Goal: Task Accomplishment & Management: Use online tool/utility

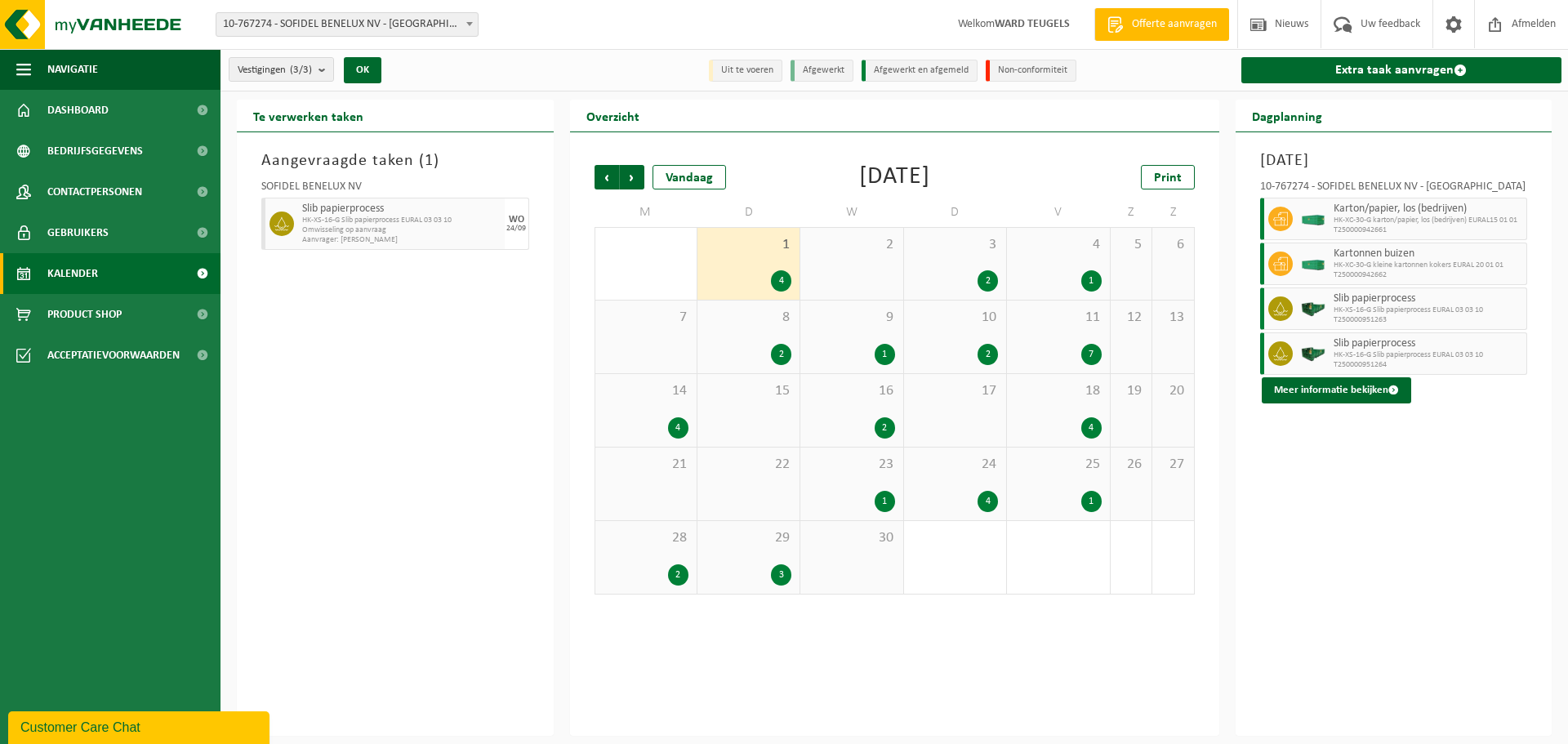
click at [83, 265] on span "Kalender" at bounding box center [73, 273] width 51 height 41
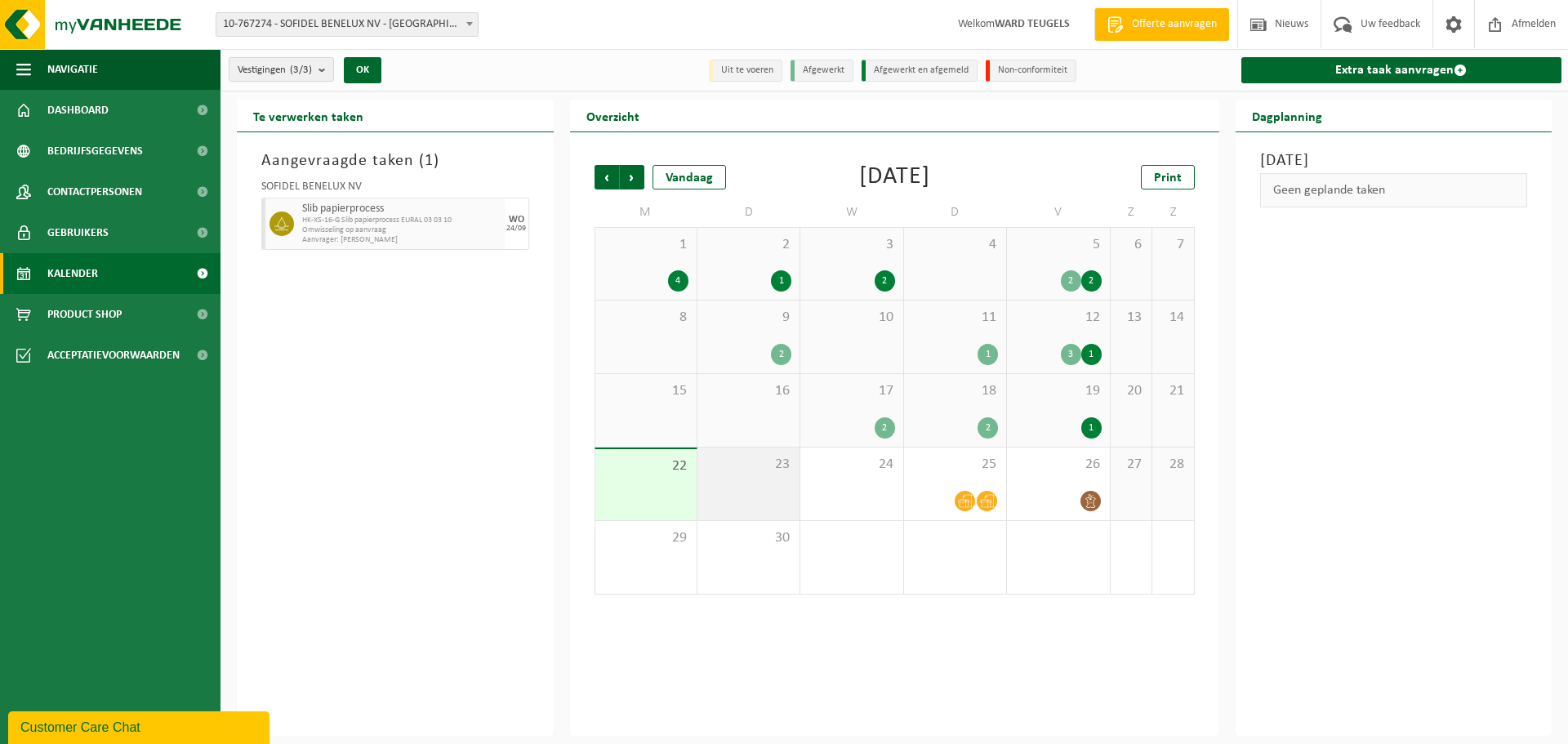
click at [776, 479] on div "23" at bounding box center [748, 483] width 102 height 73
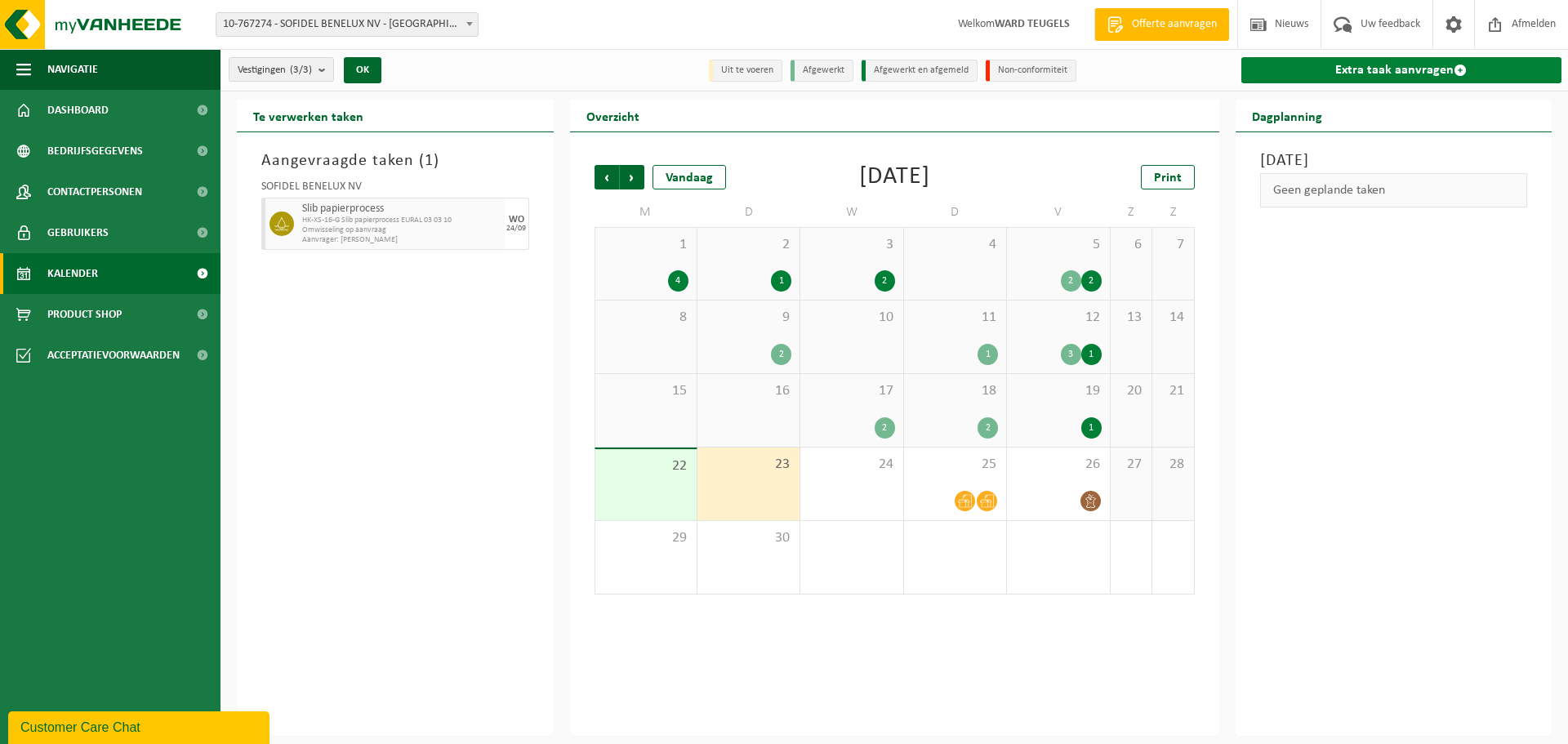
click at [1414, 69] on link "Extra taak aanvragen" at bounding box center [1402, 69] width 321 height 26
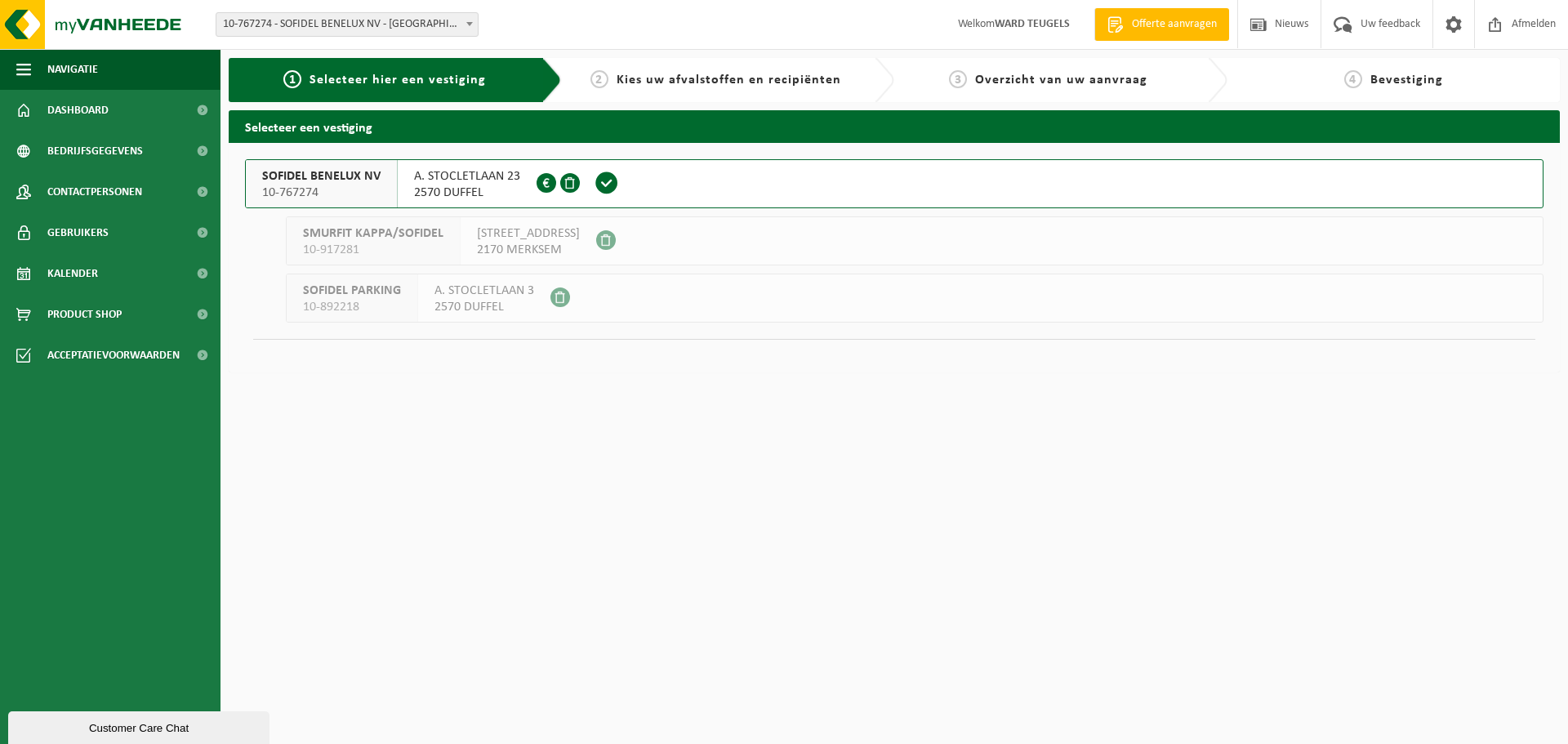
click at [308, 193] on span "10-767274" at bounding box center [322, 193] width 119 height 17
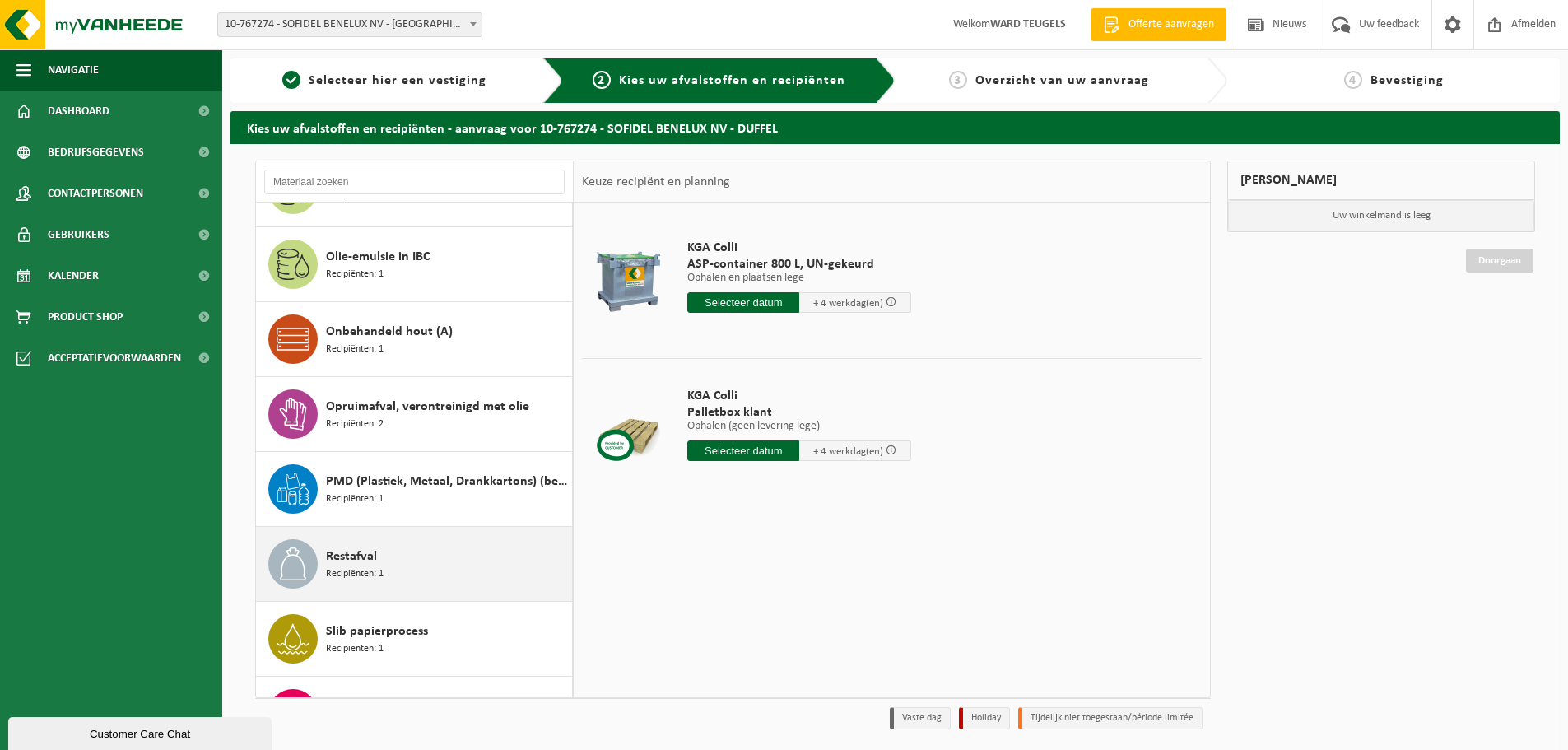
click at [396, 535] on div "Restafval Recipiënten: 1" at bounding box center [415, 564] width 317 height 74
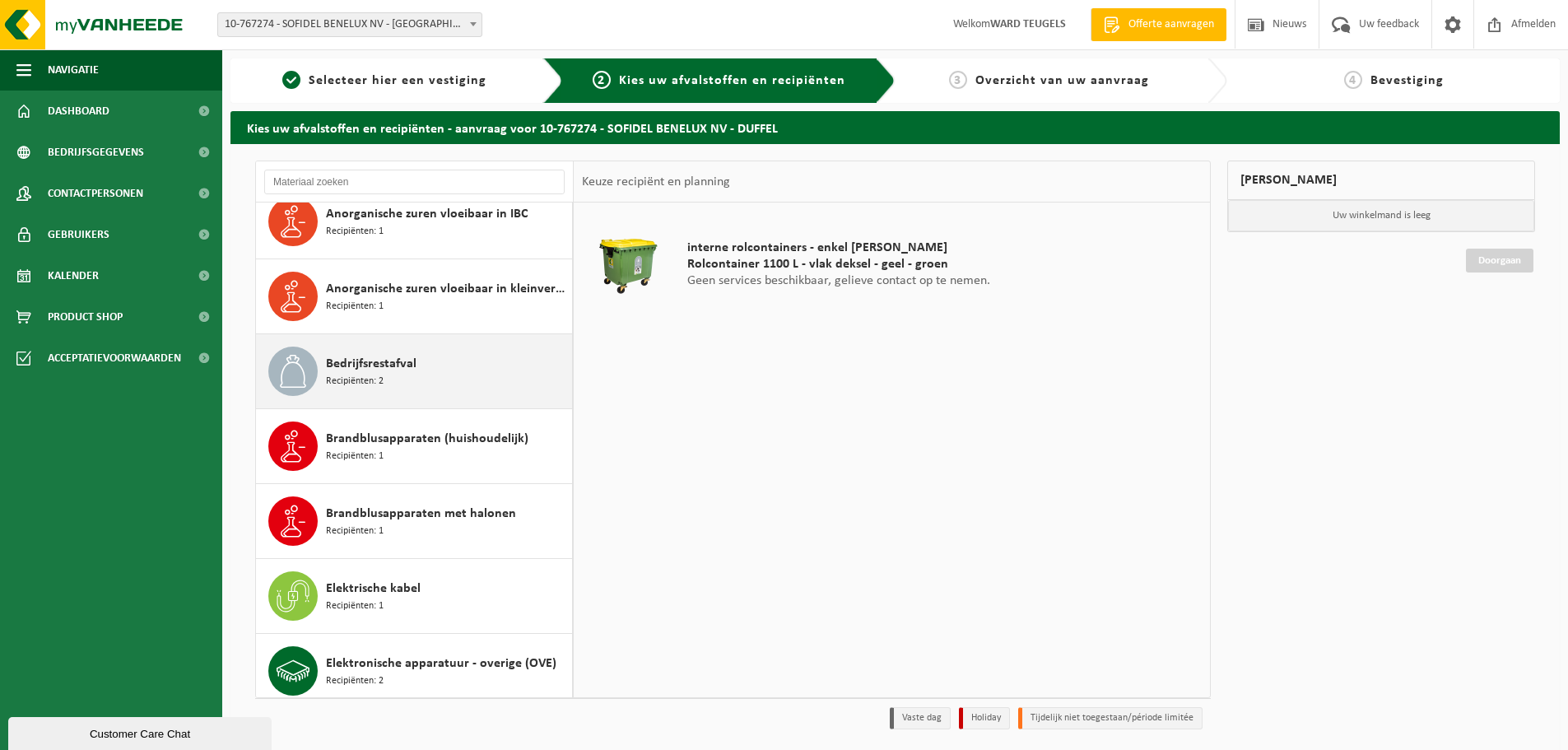
click at [413, 372] on span "Bedrijfsrestafval" at bounding box center [371, 363] width 90 height 19
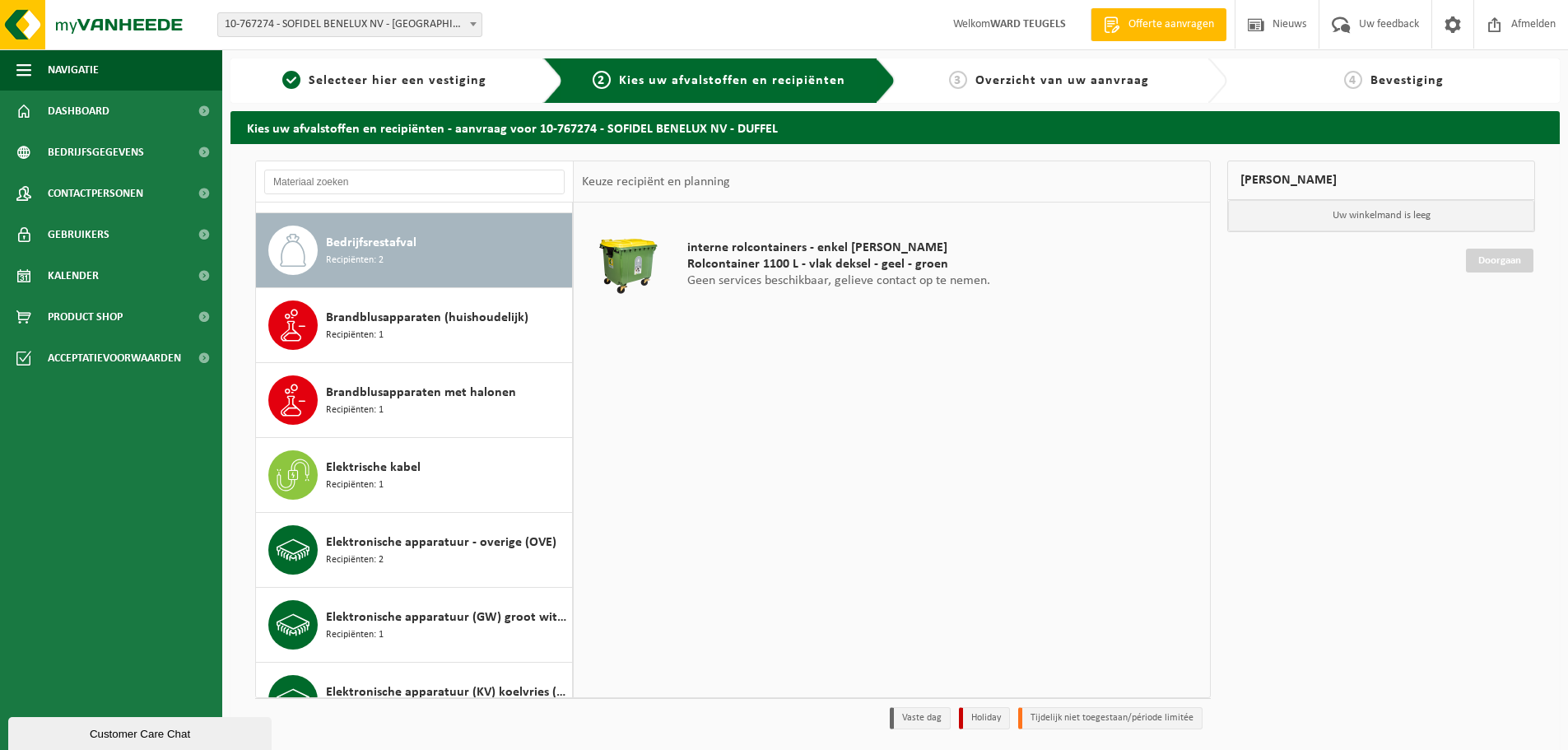
scroll to position [674, 0]
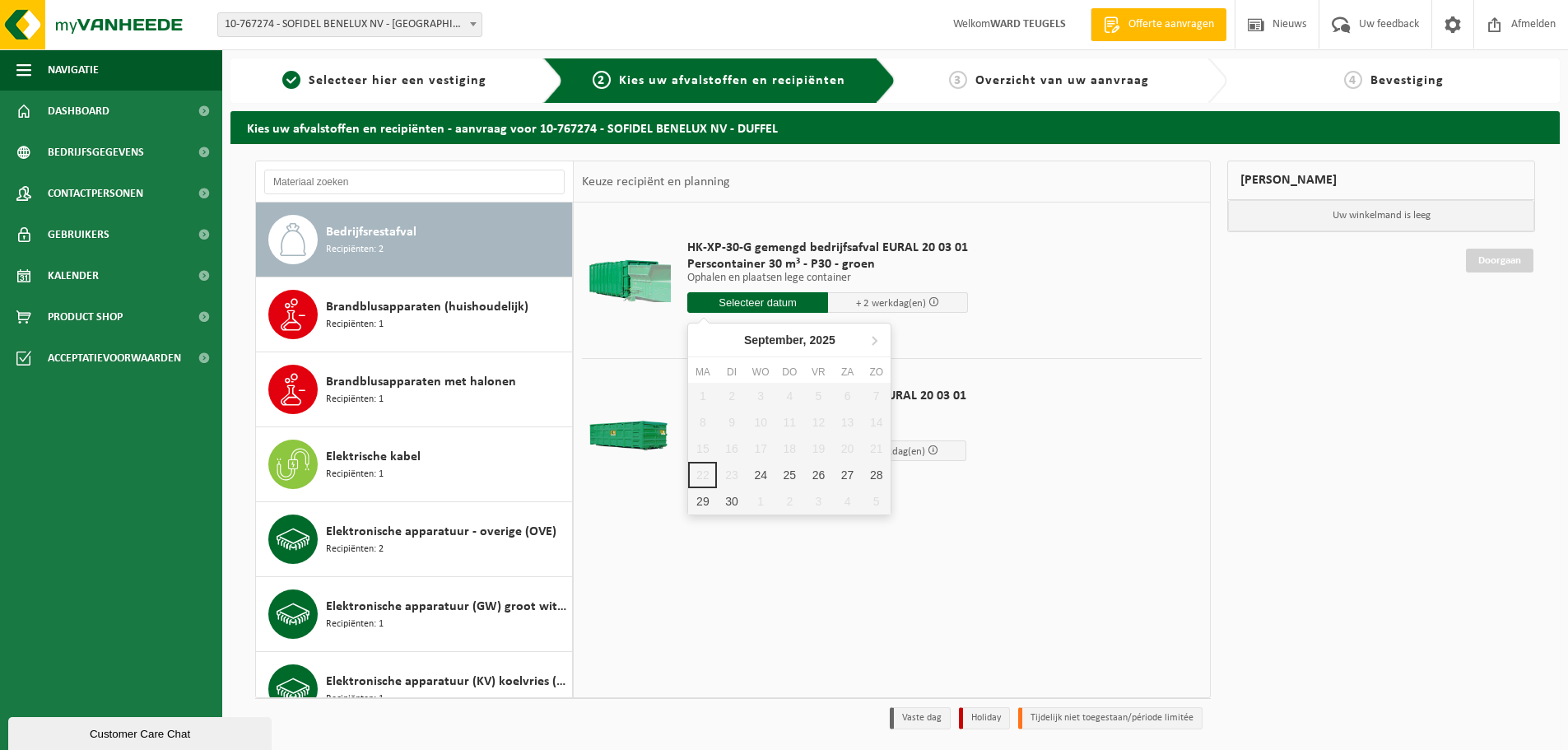
click at [758, 302] on input "text" at bounding box center [757, 303] width 141 height 20
click at [764, 475] on div "24" at bounding box center [761, 474] width 29 height 26
type input "Van 2025-09-24"
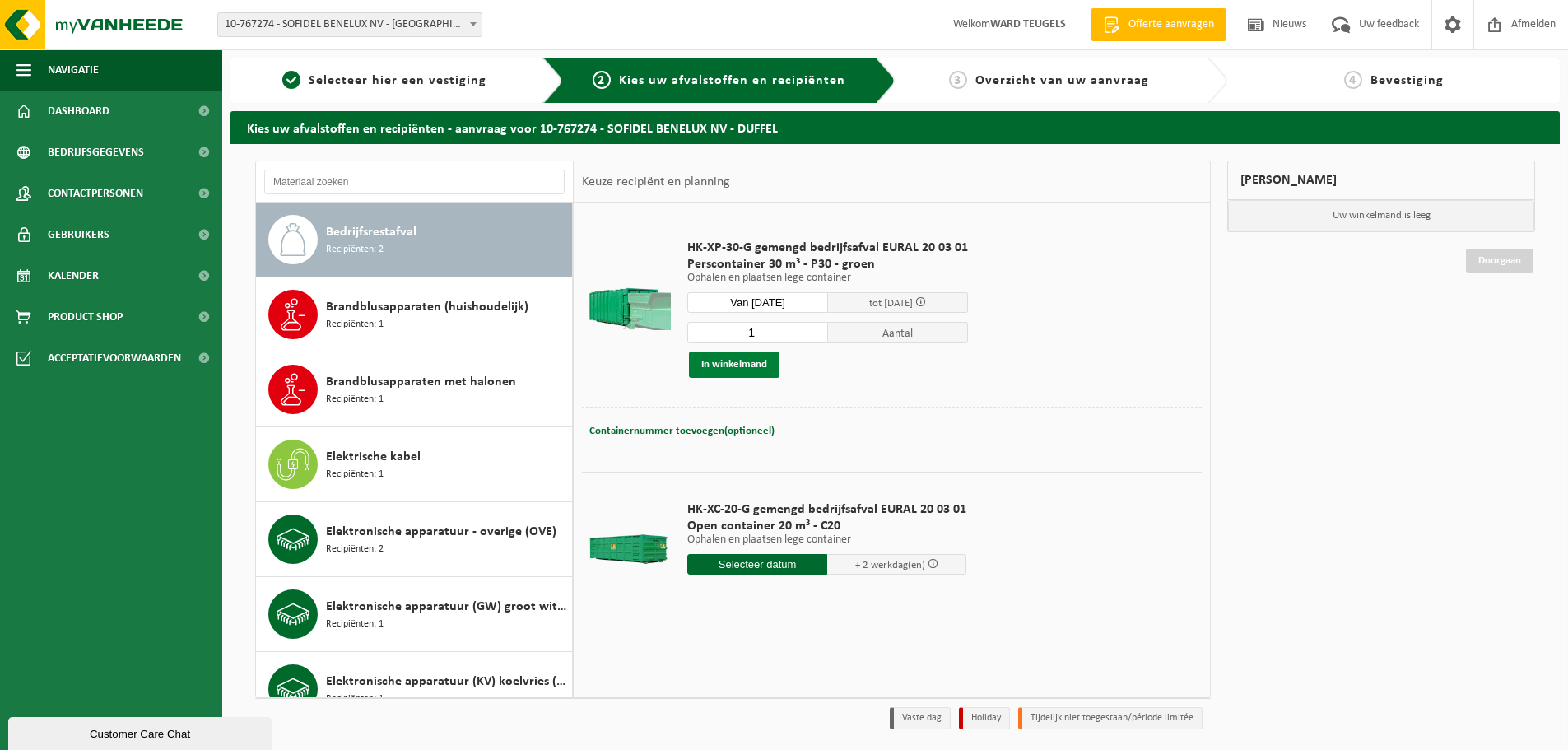
click at [730, 366] on button "In winkelmand" at bounding box center [734, 364] width 90 height 26
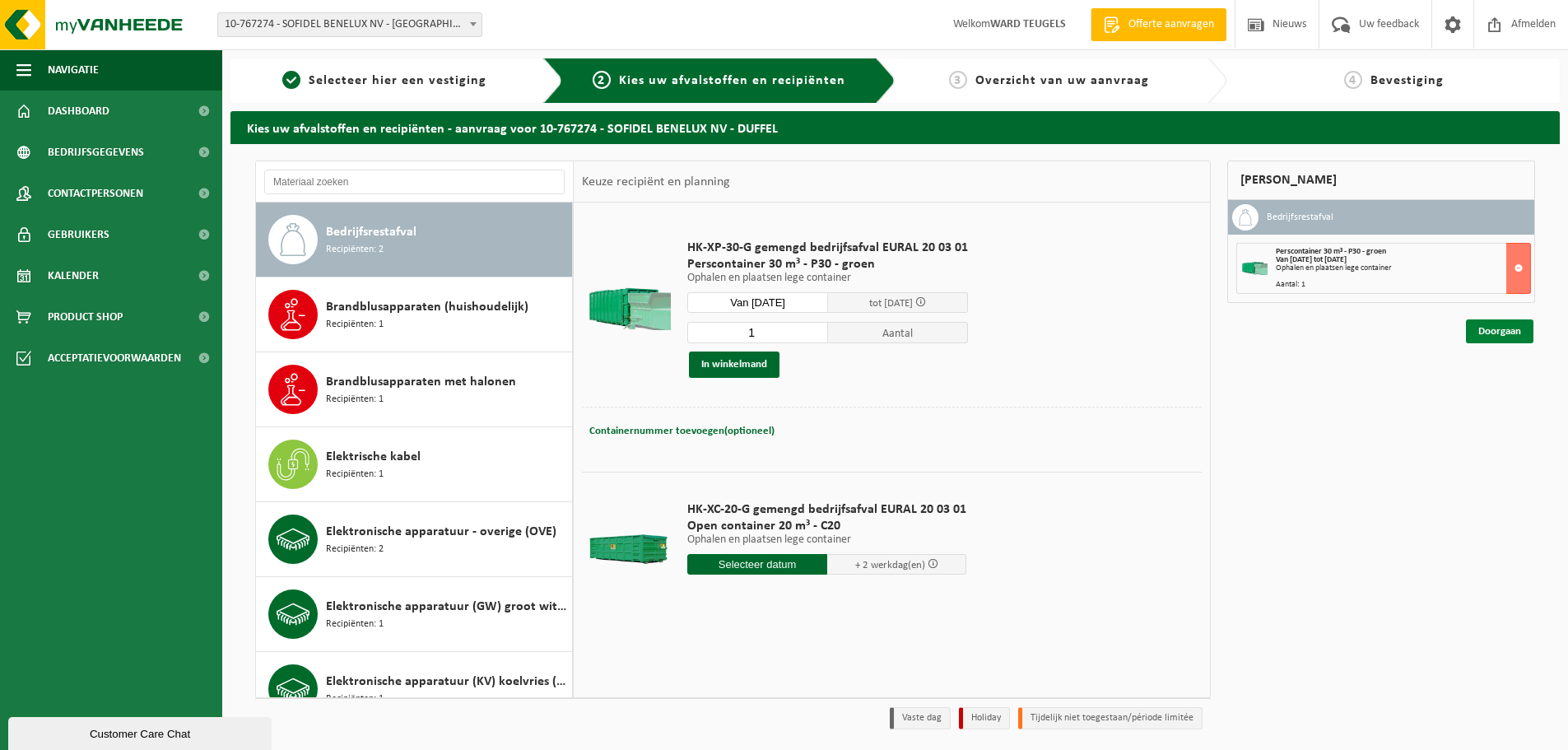
click at [1507, 326] on link "Doorgaan" at bounding box center [1500, 331] width 67 height 24
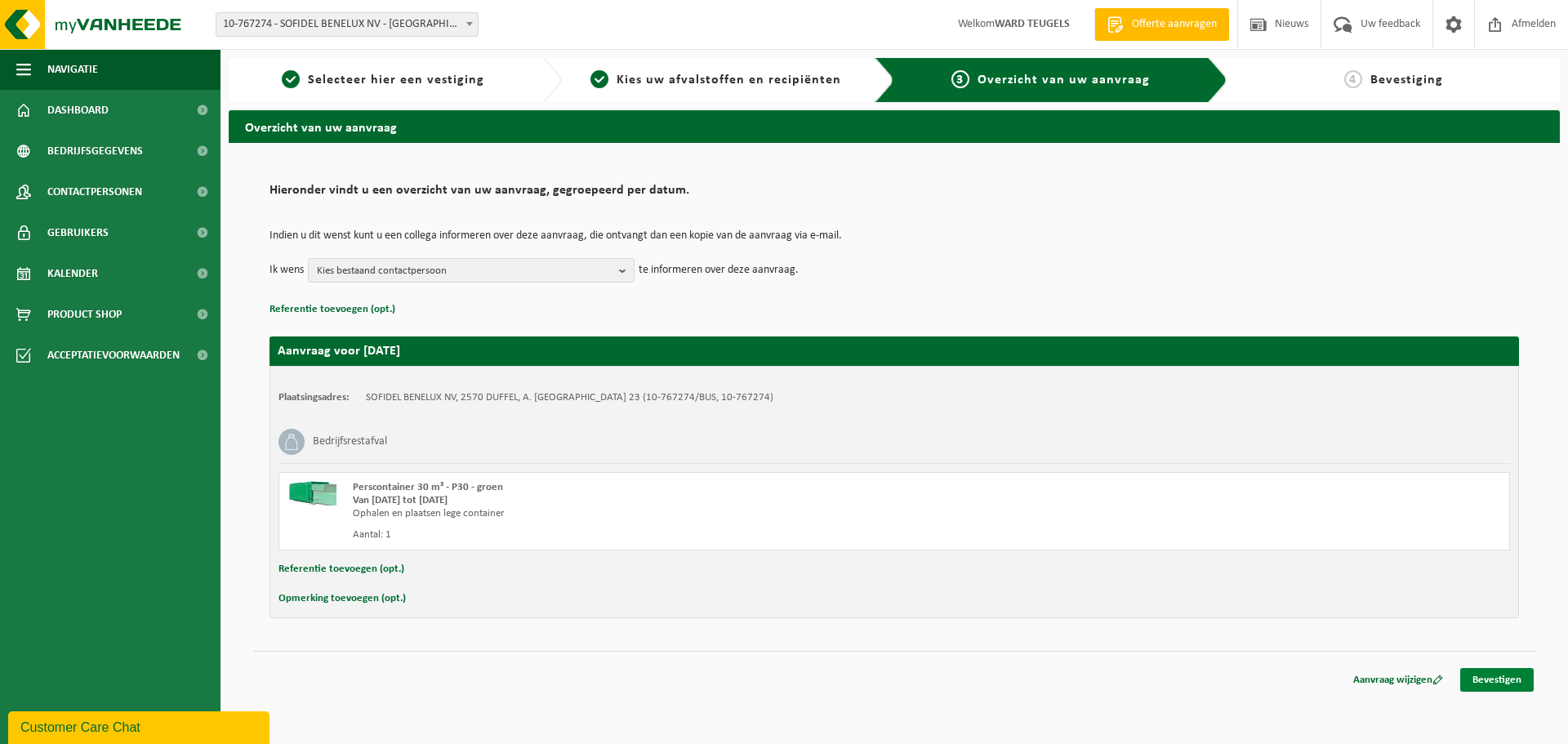
click at [1484, 680] on link "Bevestigen" at bounding box center [1497, 680] width 74 height 23
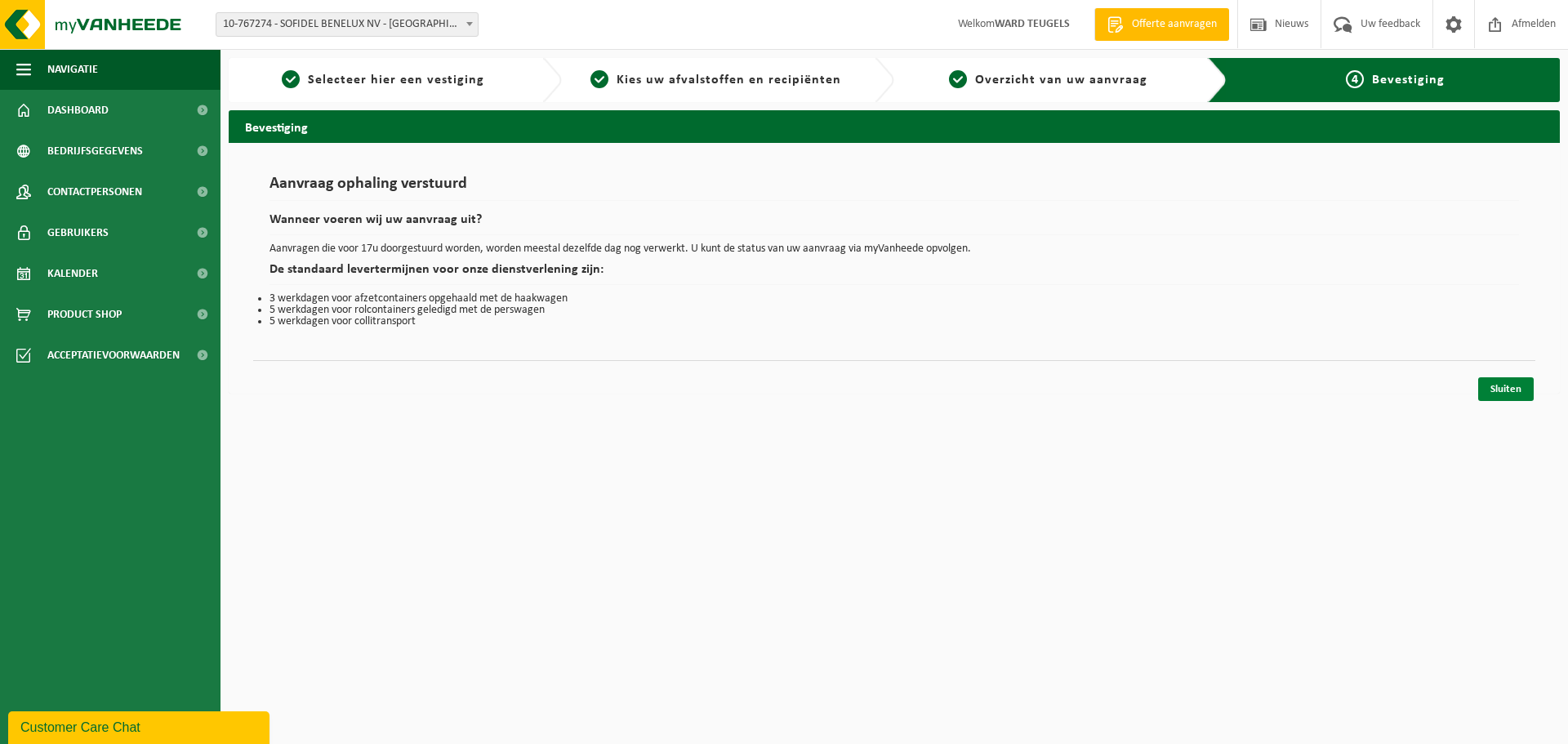
click at [1499, 396] on link "Sluiten" at bounding box center [1505, 389] width 55 height 23
